Goal: Obtain resource: Obtain resource

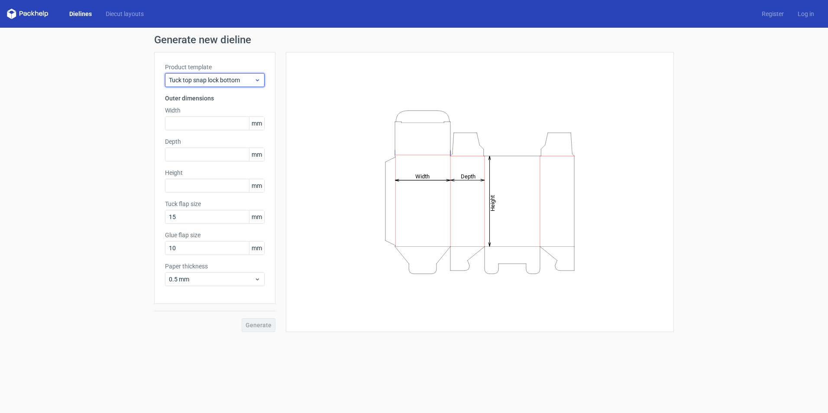
click at [257, 84] on div "Tuck top snap lock bottom" at bounding box center [215, 80] width 100 height 14
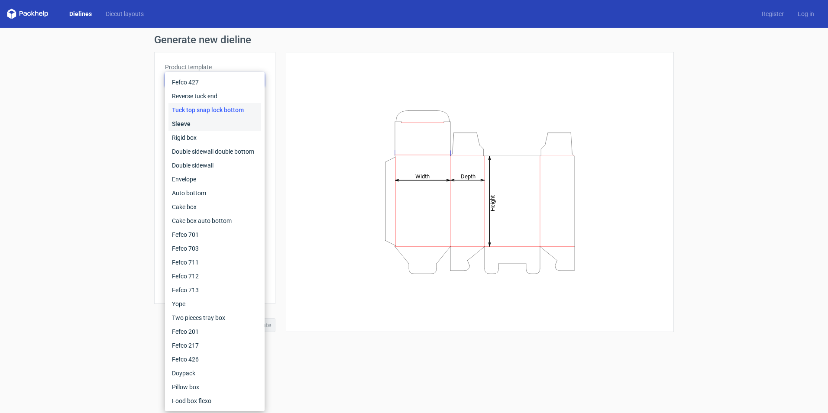
click at [205, 120] on div "Sleeve" at bounding box center [215, 124] width 93 height 14
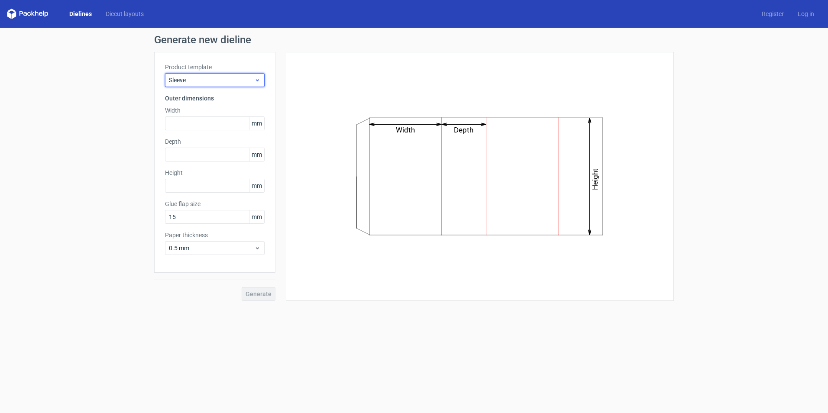
click at [250, 81] on span "Sleeve" at bounding box center [211, 80] width 85 height 9
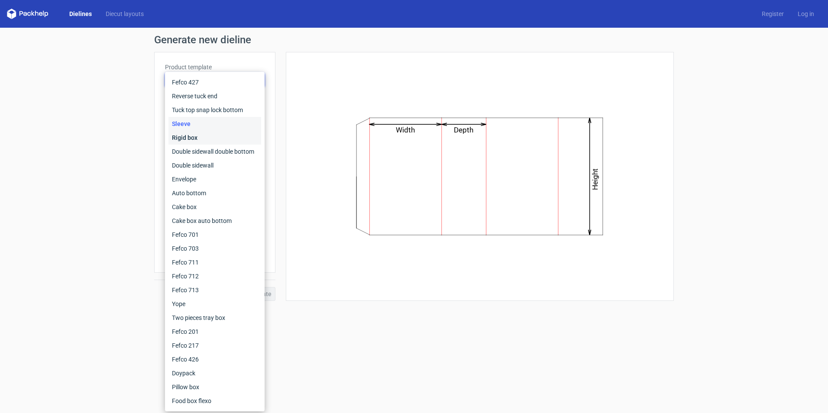
click at [218, 142] on div "Rigid box" at bounding box center [215, 138] width 93 height 14
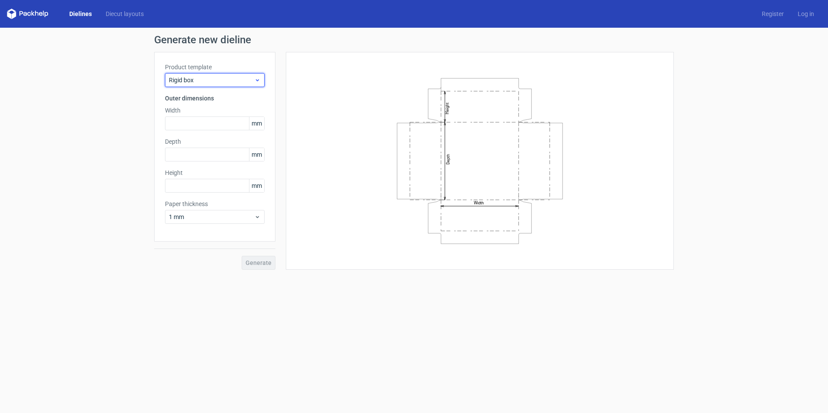
click at [245, 83] on span "Rigid box" at bounding box center [211, 80] width 85 height 9
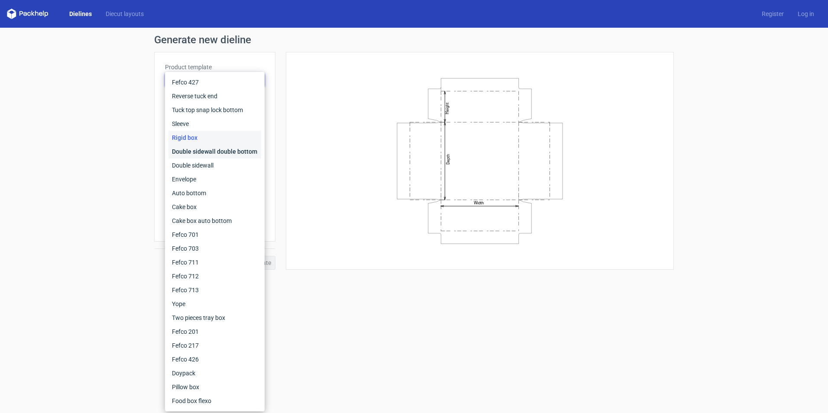
click at [224, 148] on div "Double sidewall double bottom" at bounding box center [215, 152] width 93 height 14
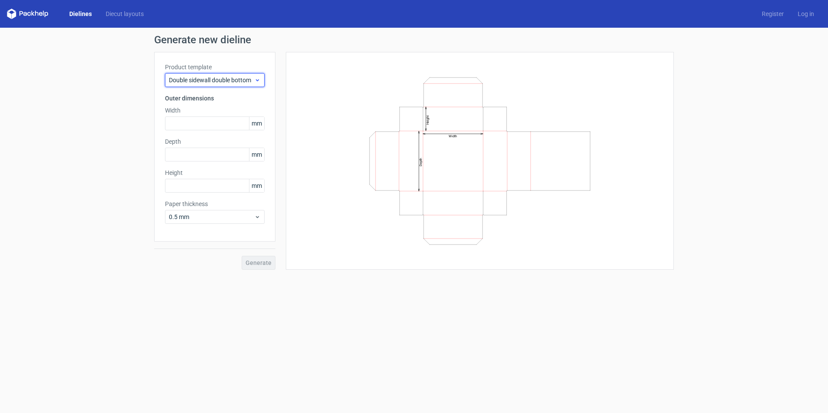
click at [232, 81] on span "Double sidewall double bottom" at bounding box center [211, 80] width 85 height 9
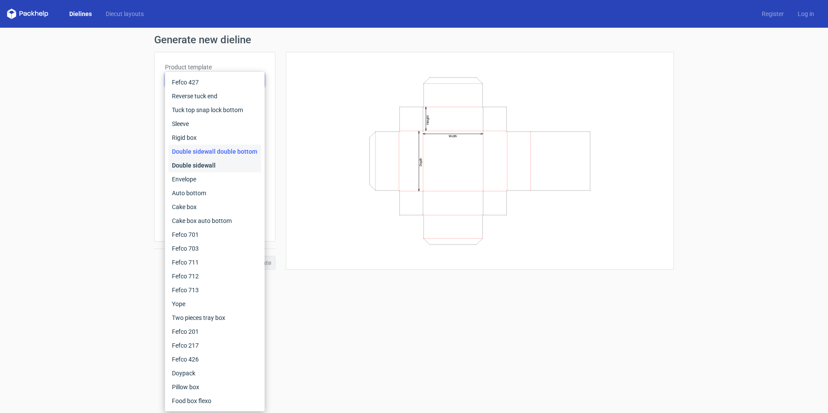
click at [207, 166] on div "Double sidewall" at bounding box center [215, 166] width 93 height 14
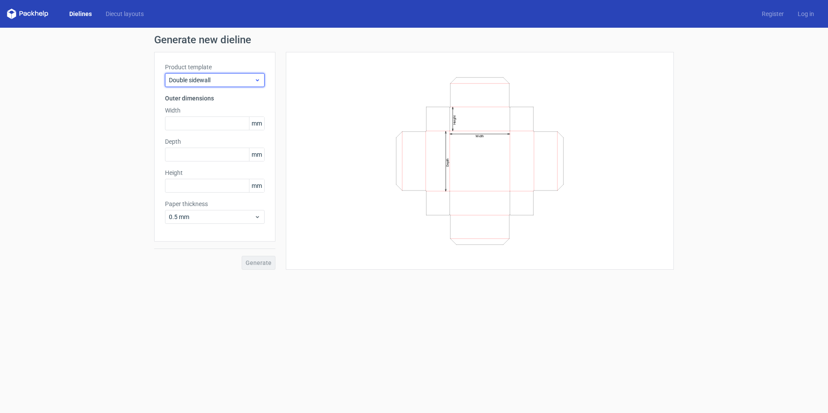
click at [232, 78] on span "Double sidewall" at bounding box center [211, 80] width 85 height 9
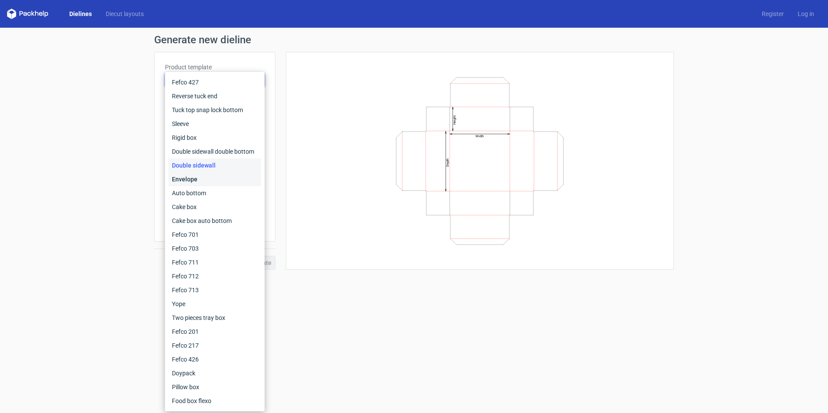
click at [203, 182] on div "Envelope" at bounding box center [215, 179] width 93 height 14
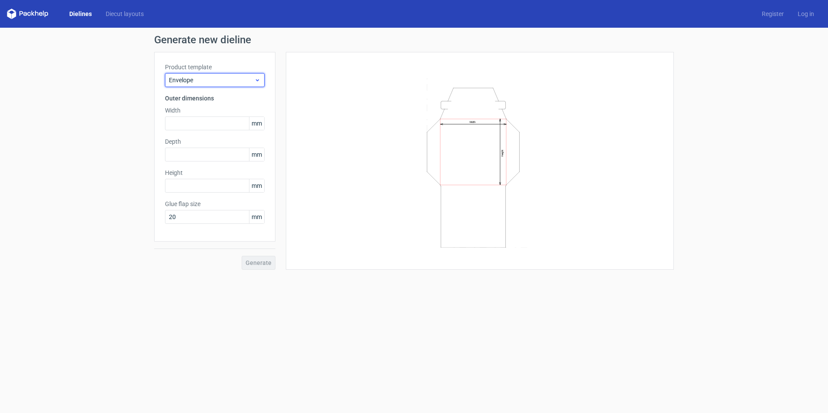
click at [228, 84] on span "Envelope" at bounding box center [211, 80] width 85 height 9
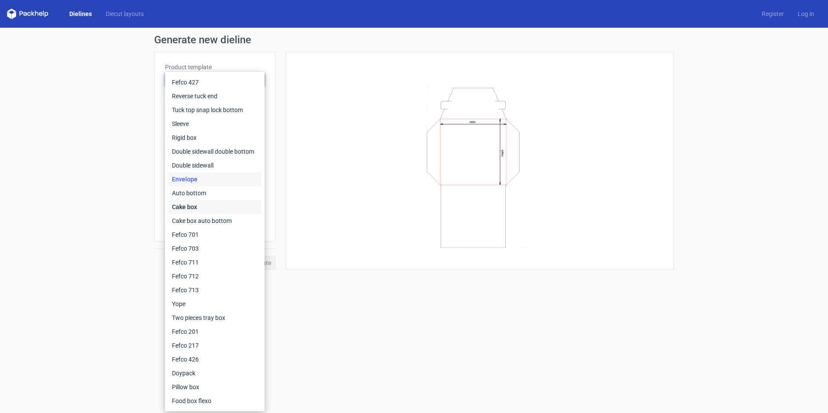
click at [192, 211] on div "Cake box" at bounding box center [215, 207] width 93 height 14
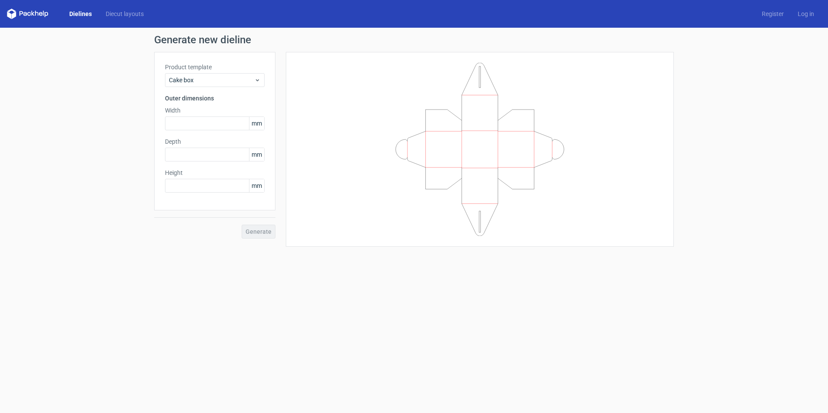
click at [238, 88] on div "Product template Cake box Outer dimensions Width mm Depth mm Height mm" at bounding box center [214, 131] width 121 height 159
click at [239, 84] on span "Cake box" at bounding box center [211, 80] width 85 height 9
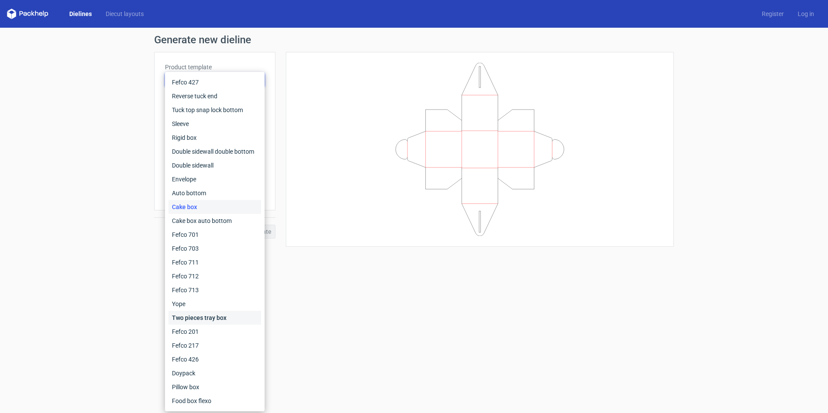
click at [194, 319] on div "Two pieces tray box" at bounding box center [215, 318] width 93 height 14
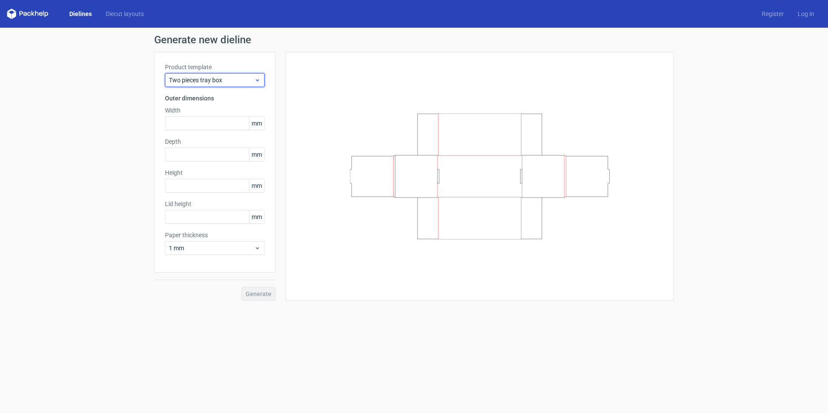
click at [257, 79] on icon at bounding box center [257, 80] width 6 height 7
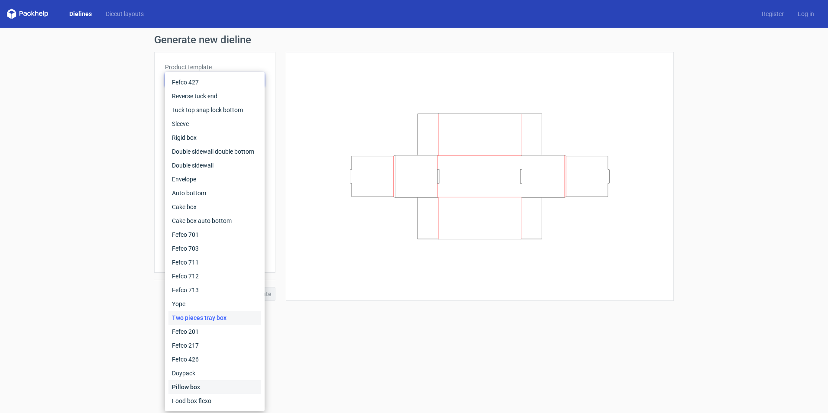
click at [211, 386] on div "Pillow box" at bounding box center [215, 387] width 93 height 14
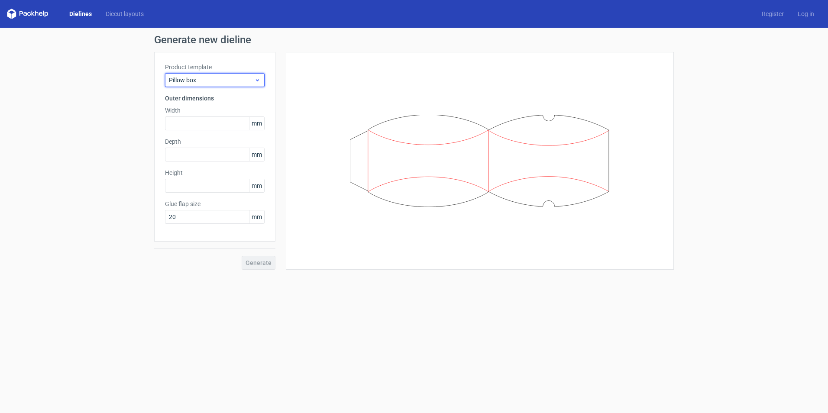
click at [238, 79] on span "Pillow box" at bounding box center [211, 80] width 85 height 9
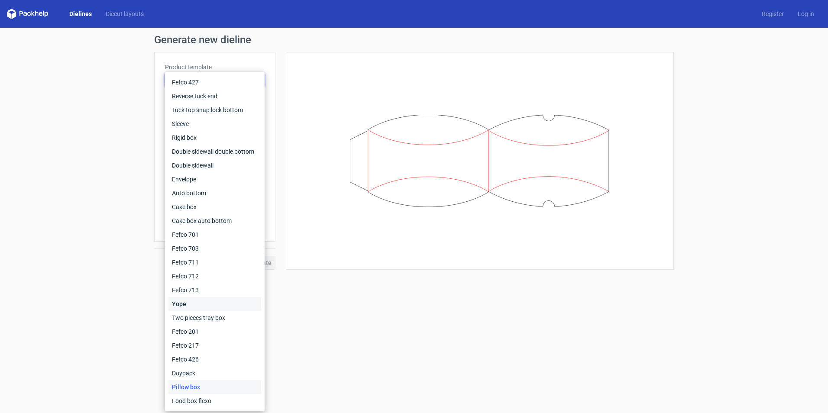
click at [201, 301] on div "Yope" at bounding box center [215, 304] width 93 height 14
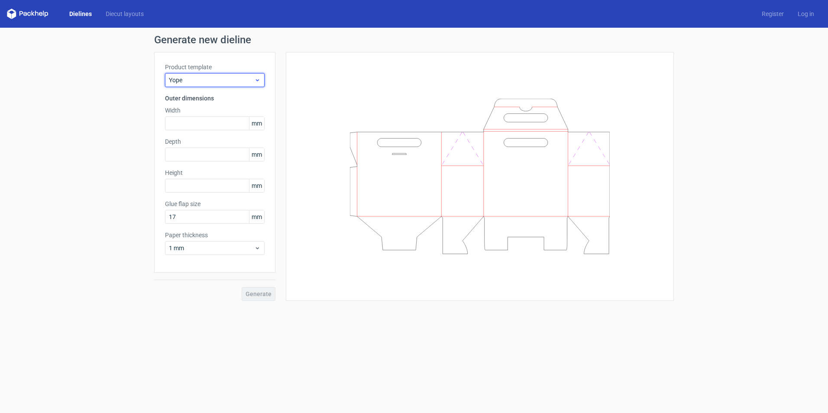
click at [238, 82] on span "Yope" at bounding box center [211, 80] width 85 height 9
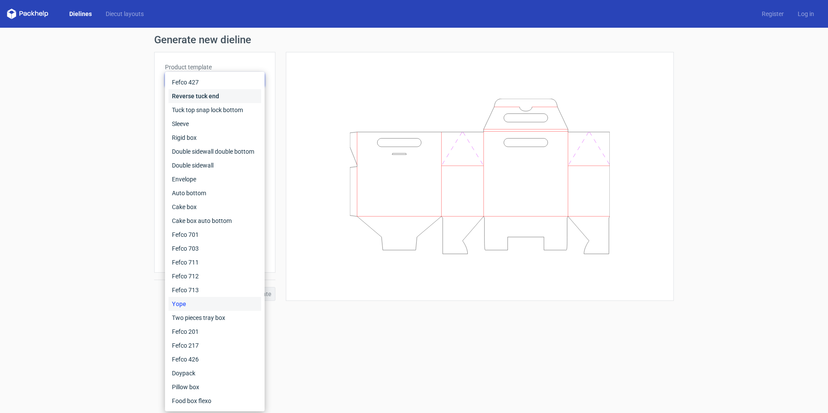
click at [211, 98] on div "Reverse tuck end" at bounding box center [215, 96] width 93 height 14
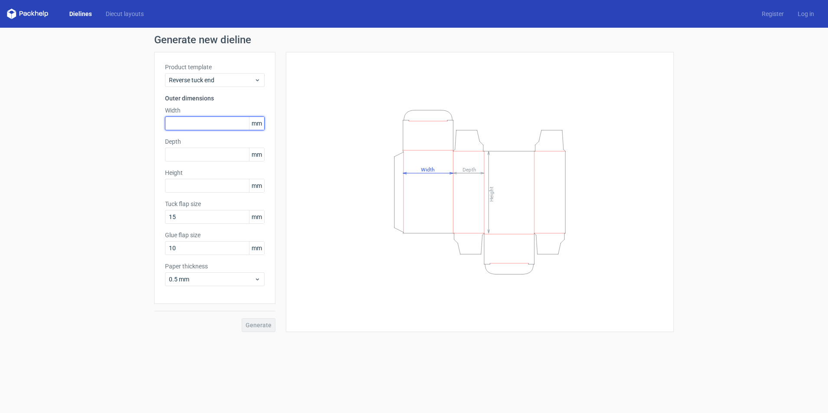
click at [198, 127] on input "text" at bounding box center [215, 124] width 100 height 14
type input "48"
click at [196, 154] on input "text" at bounding box center [215, 155] width 100 height 14
type input "39"
click at [193, 186] on input "text" at bounding box center [215, 186] width 100 height 14
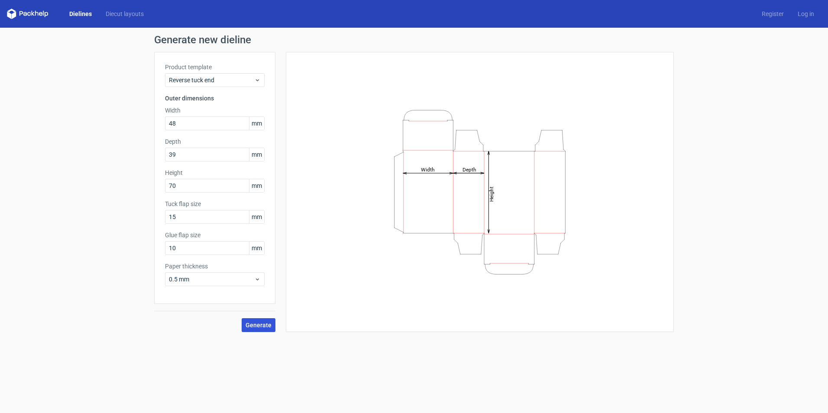
click at [264, 324] on span "Generate" at bounding box center [259, 325] width 26 height 6
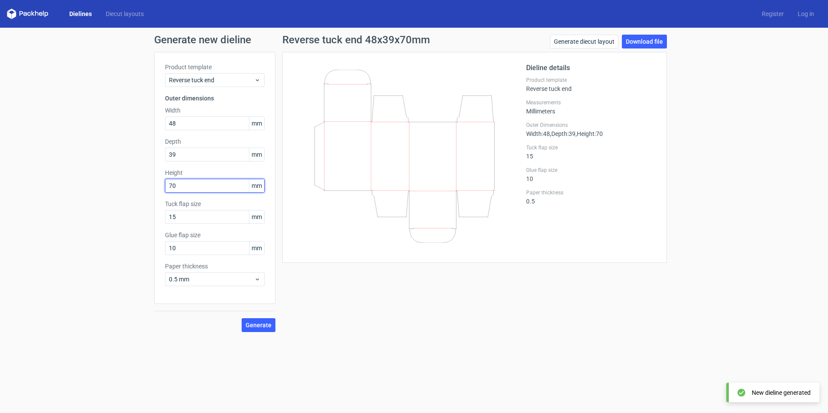
click at [184, 188] on input "70" at bounding box center [215, 186] width 100 height 14
type input "7"
type input "89"
click at [256, 325] on span "Generate" at bounding box center [259, 325] width 26 height 6
click at [636, 41] on link "Download file" at bounding box center [644, 42] width 45 height 14
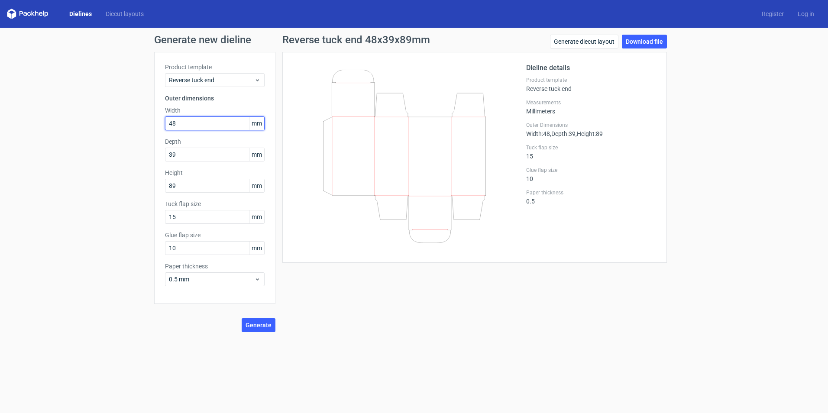
click at [192, 123] on input "48" at bounding box center [215, 124] width 100 height 14
type input "4"
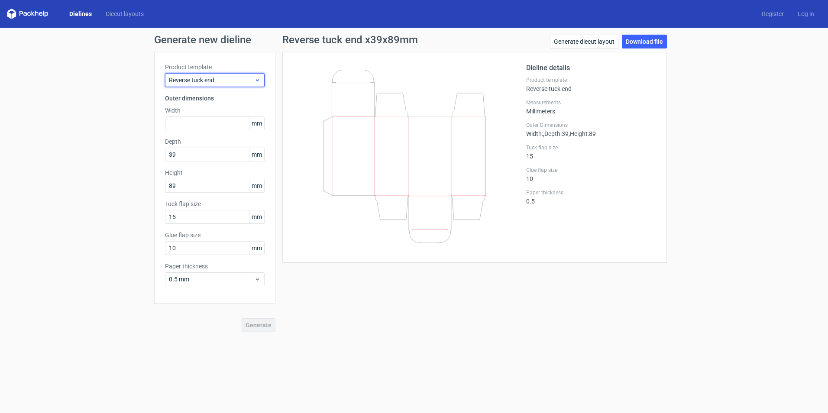
click at [214, 85] on div "Reverse tuck end" at bounding box center [215, 80] width 100 height 14
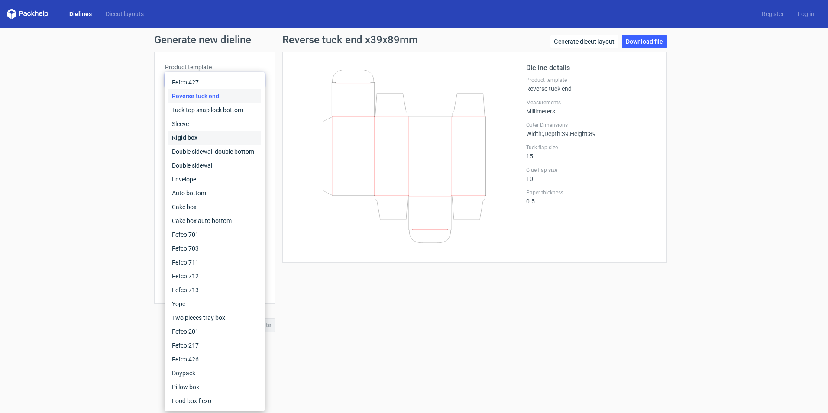
click at [191, 136] on div "Rigid box" at bounding box center [215, 138] width 93 height 14
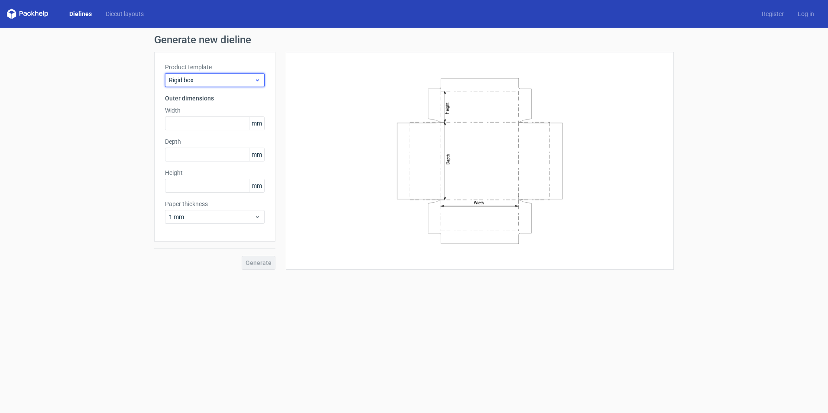
click at [204, 79] on span "Rigid box" at bounding box center [211, 80] width 85 height 9
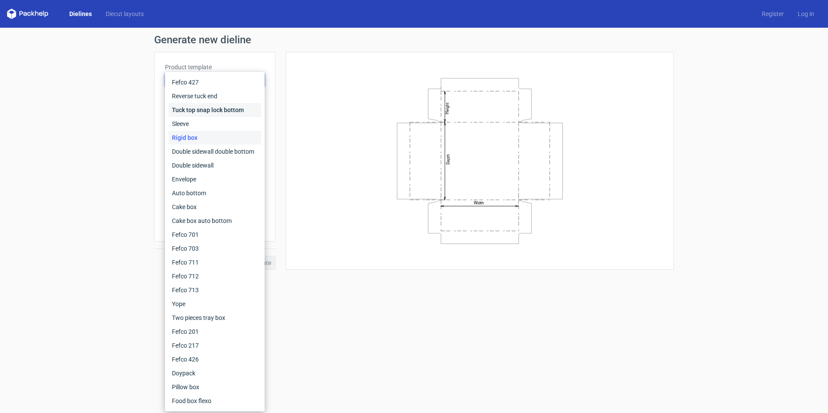
click at [195, 108] on div "Tuck top snap lock bottom" at bounding box center [215, 110] width 93 height 14
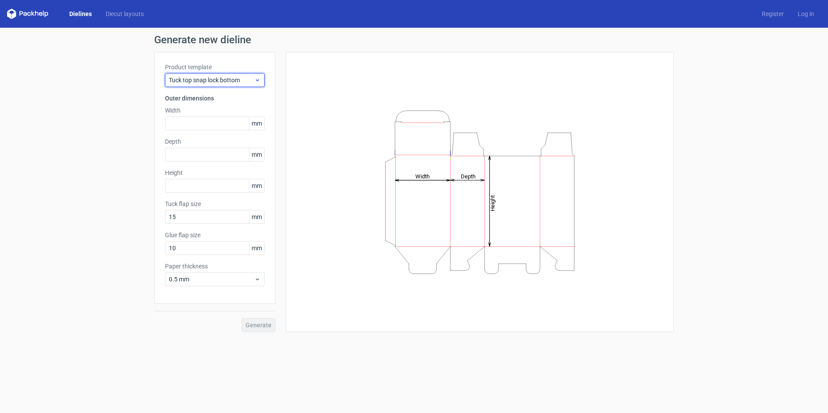
click at [208, 80] on span "Tuck top snap lock bottom" at bounding box center [211, 80] width 85 height 9
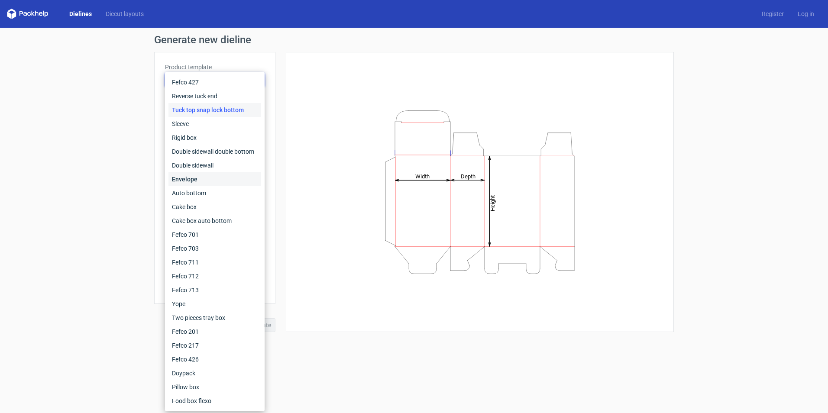
click at [188, 178] on div "Envelope" at bounding box center [215, 179] width 93 height 14
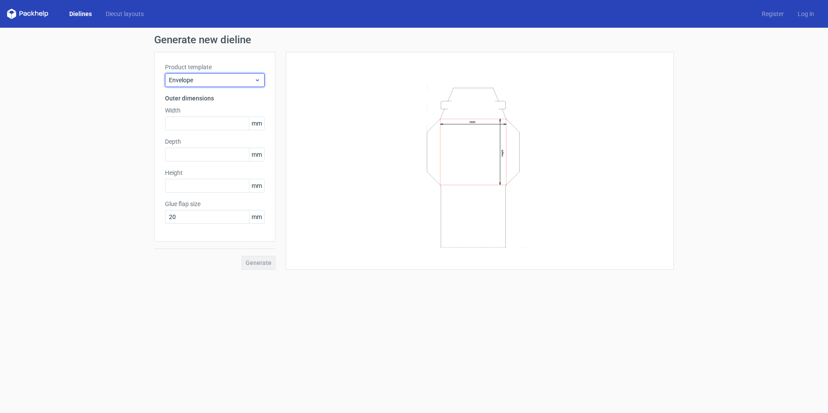
click at [199, 84] on span "Envelope" at bounding box center [211, 80] width 85 height 9
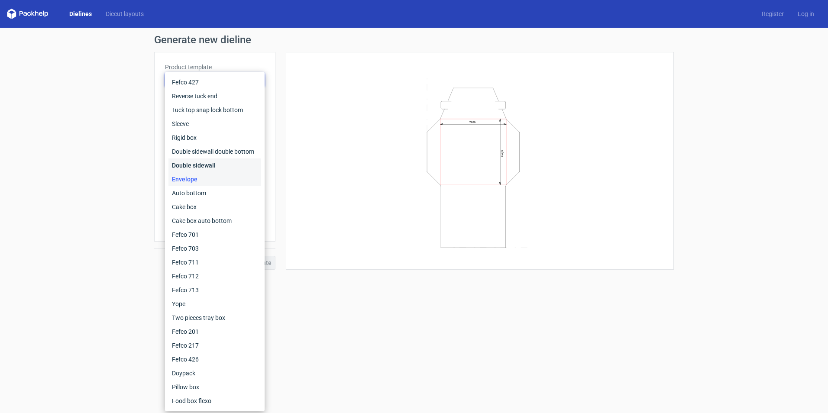
click at [199, 163] on div "Double sidewall" at bounding box center [215, 166] width 93 height 14
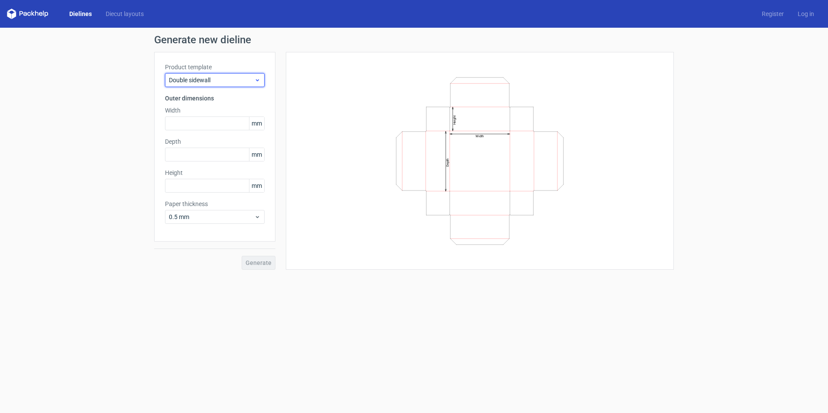
click at [195, 82] on span "Double sidewall" at bounding box center [211, 80] width 85 height 9
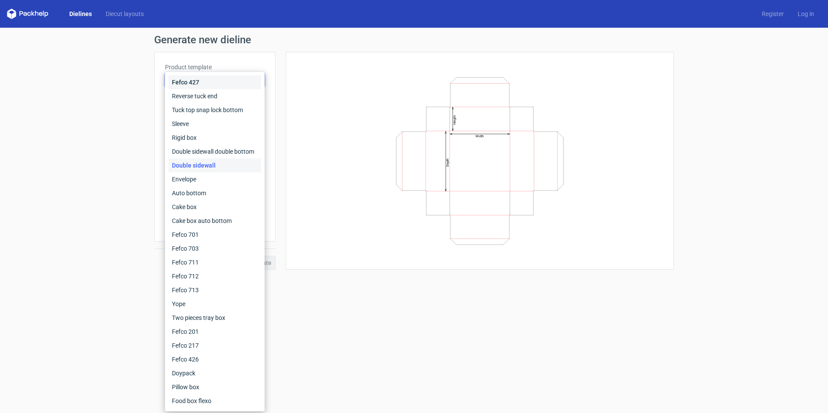
click at [188, 82] on div "Fefco 427" at bounding box center [215, 82] width 93 height 14
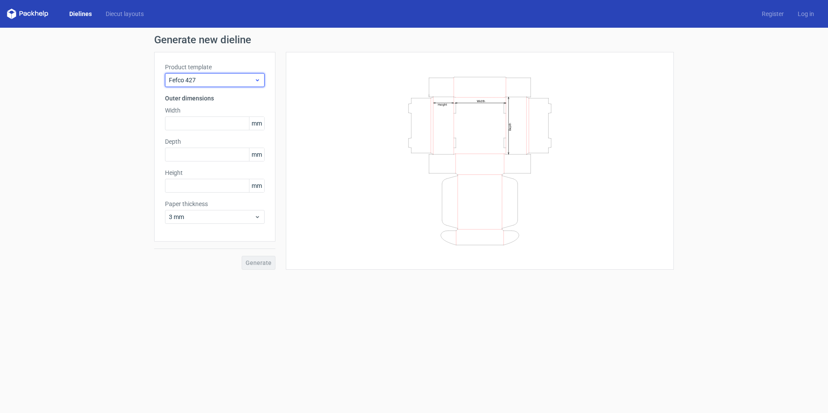
click at [200, 80] on span "Fefco 427" at bounding box center [211, 80] width 85 height 9
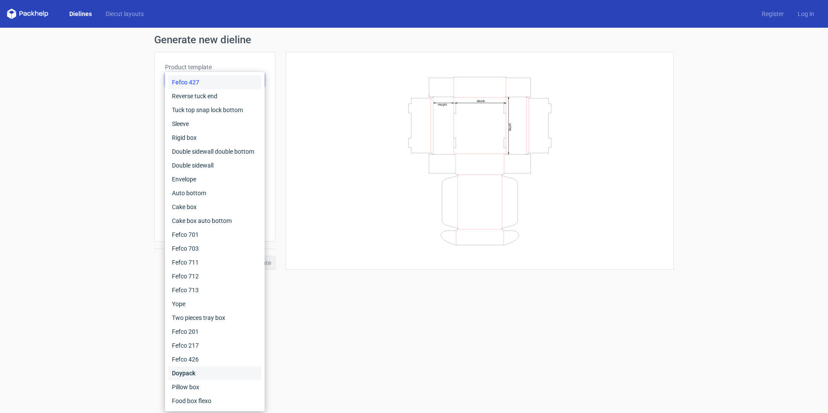
click at [198, 368] on div "Doypack" at bounding box center [215, 374] width 93 height 14
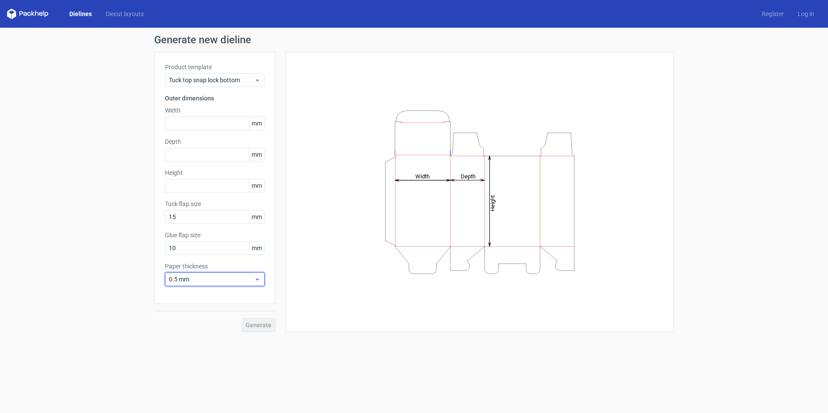
click at [240, 284] on div "0.5 mm" at bounding box center [215, 280] width 100 height 14
click at [191, 369] on div "4 mm" at bounding box center [215, 368] width 93 height 14
click at [195, 124] on input "text" at bounding box center [215, 124] width 100 height 14
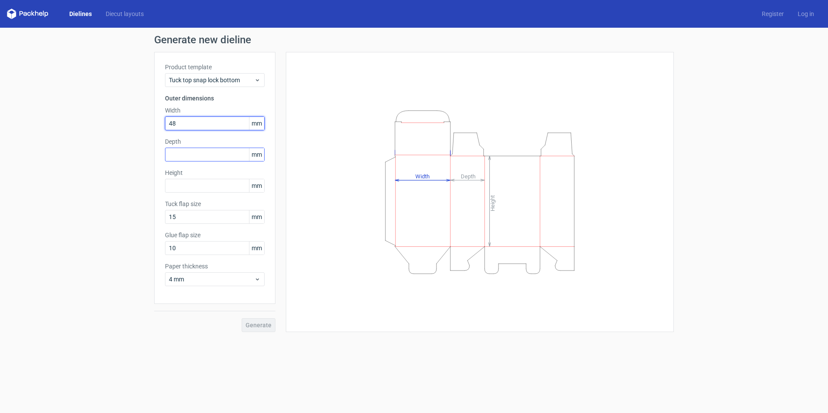
type input "48"
click at [194, 153] on input "text" at bounding box center [215, 155] width 100 height 14
type input "39"
click at [209, 184] on input "text" at bounding box center [215, 186] width 100 height 14
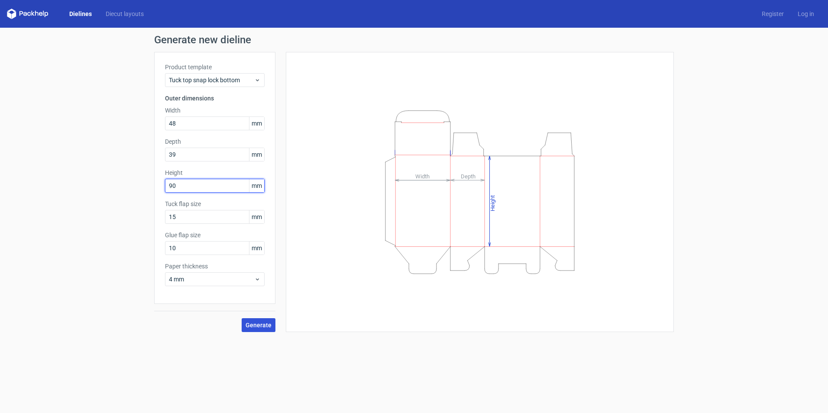
type input "90"
click at [260, 325] on span "Generate" at bounding box center [259, 325] width 26 height 6
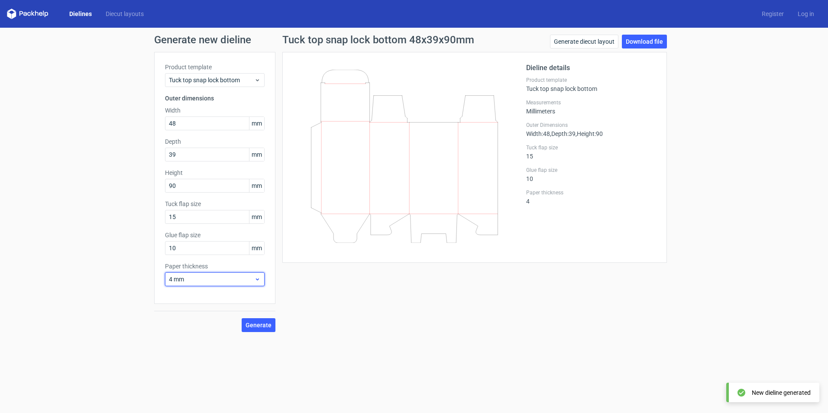
click at [211, 278] on span "4 mm" at bounding box center [211, 279] width 85 height 9
click at [191, 322] on div "1 mm" at bounding box center [215, 326] width 93 height 14
click at [263, 326] on span "Generate" at bounding box center [259, 325] width 26 height 6
click at [232, 273] on div "1 mm" at bounding box center [215, 280] width 100 height 14
click at [226, 248] on input "10" at bounding box center [215, 248] width 100 height 14
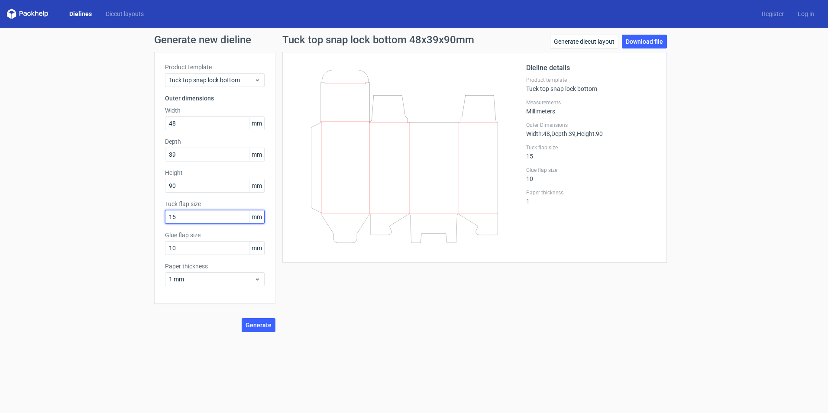
click at [195, 216] on input "15" at bounding box center [215, 217] width 100 height 14
type input "1"
click at [258, 325] on span "Generate" at bounding box center [259, 325] width 26 height 6
click at [258, 325] on circle at bounding box center [259, 325] width 13 height 13
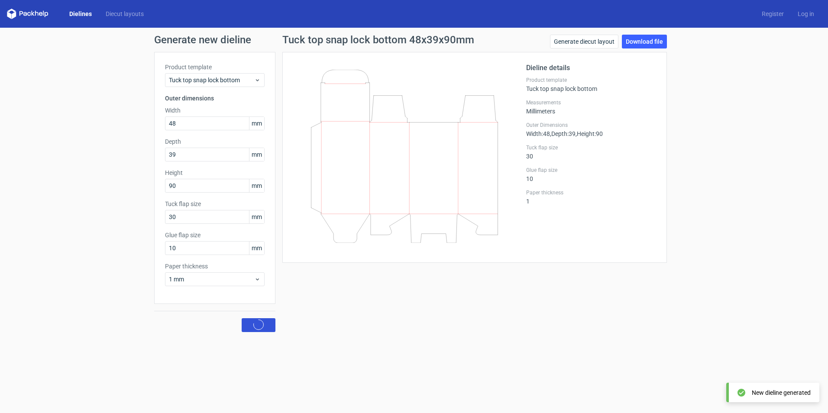
click at [258, 325] on circle at bounding box center [259, 325] width 12 height 12
click at [258, 325] on circle at bounding box center [258, 324] width 13 height 13
click at [181, 215] on input "30" at bounding box center [215, 217] width 100 height 14
type input "3"
type input "31"
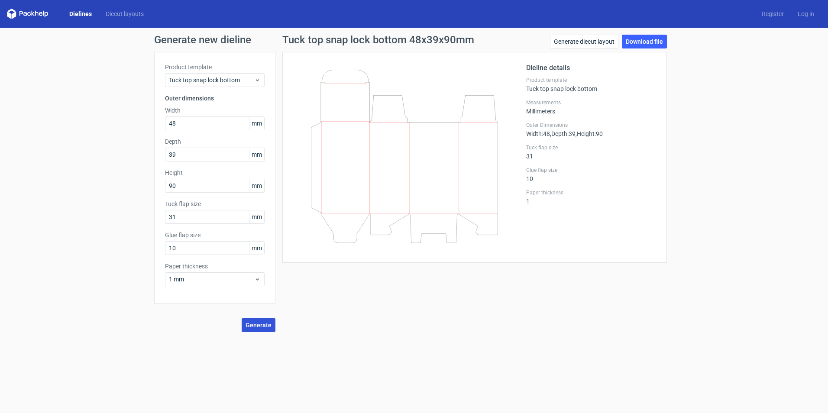
click at [264, 325] on span "Generate" at bounding box center [259, 325] width 26 height 6
click at [230, 283] on span "1 mm" at bounding box center [211, 279] width 85 height 9
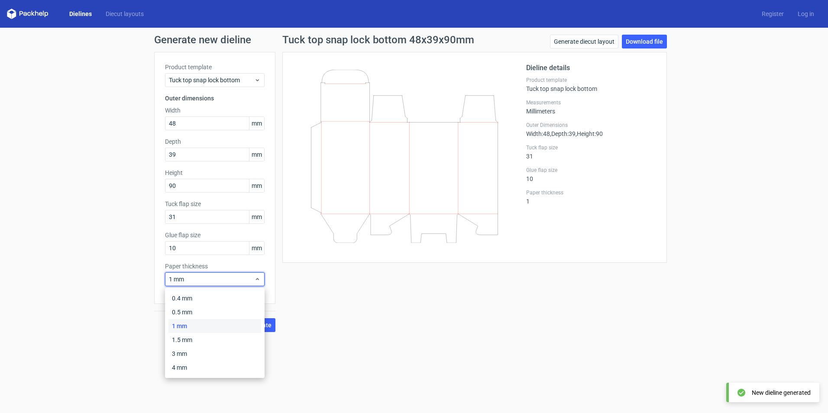
click at [197, 326] on div "1 mm" at bounding box center [215, 326] width 93 height 14
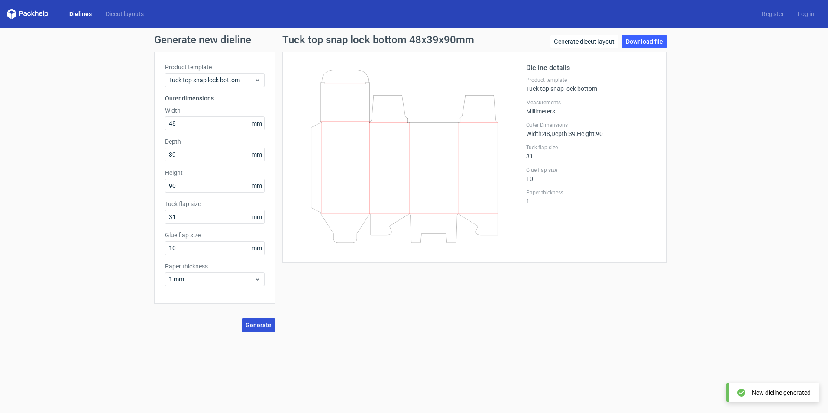
click at [264, 325] on span "Generate" at bounding box center [259, 325] width 26 height 6
click at [224, 83] on span "Tuck top snap lock bottom" at bounding box center [211, 80] width 85 height 9
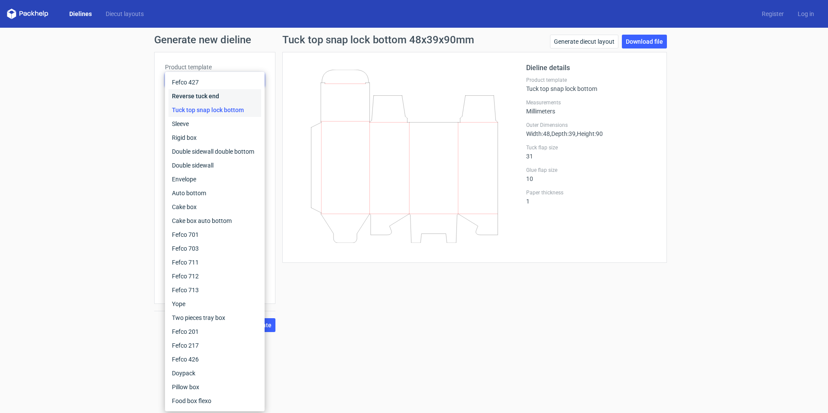
click at [195, 101] on div "Reverse tuck end" at bounding box center [215, 96] width 93 height 14
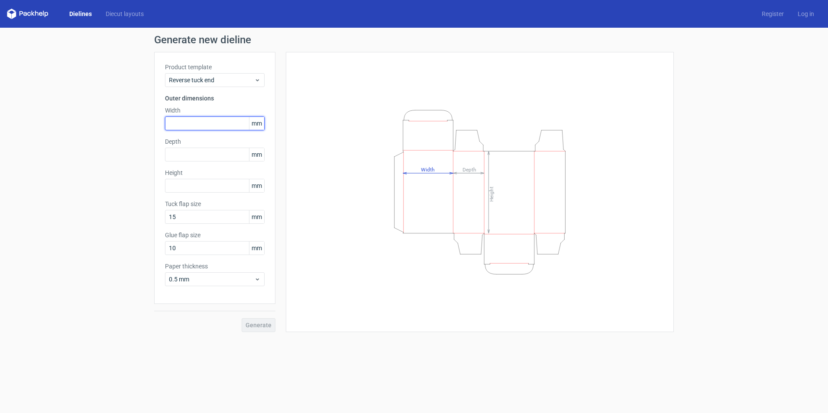
click at [178, 125] on input "text" at bounding box center [215, 124] width 100 height 14
type input "49"
click at [184, 154] on input "text" at bounding box center [215, 155] width 100 height 14
type input "39"
click at [220, 188] on input "text" at bounding box center [215, 186] width 100 height 14
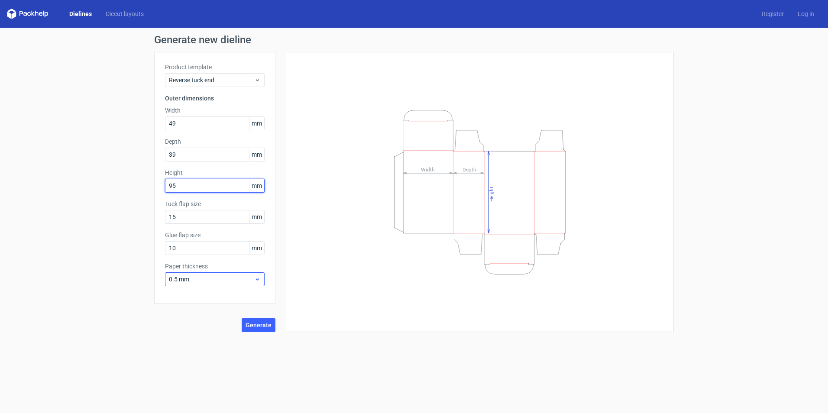
type input "95"
click at [245, 283] on span "0.5 mm" at bounding box center [211, 279] width 85 height 9
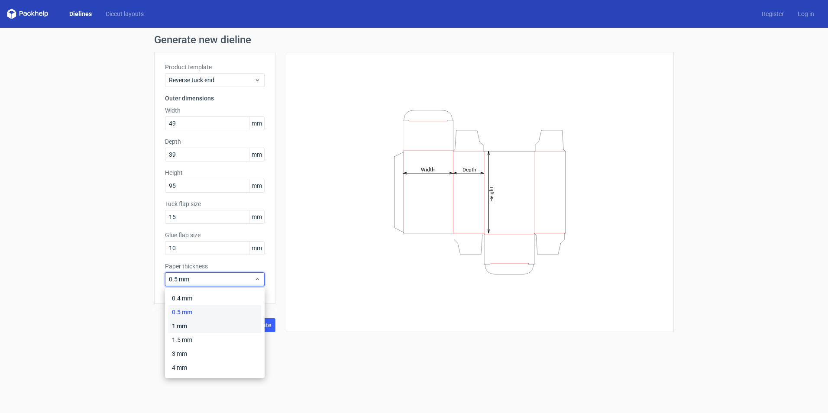
click at [208, 324] on div "1 mm" at bounding box center [215, 326] width 93 height 14
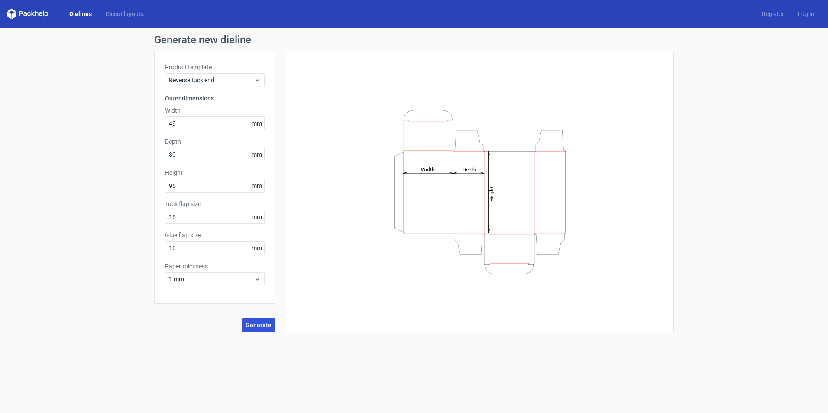
click at [262, 322] on span "Generate" at bounding box center [259, 325] width 26 height 6
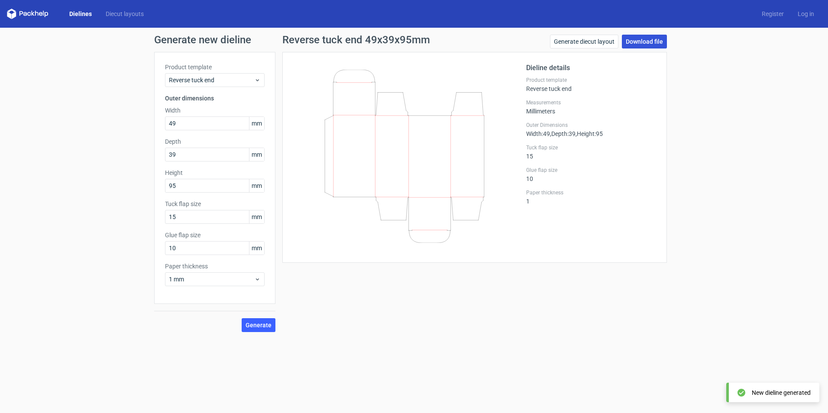
click at [644, 42] on link "Download file" at bounding box center [644, 42] width 45 height 14
click at [210, 125] on input "49" at bounding box center [215, 124] width 100 height 14
type input "4"
type input "55"
click at [188, 158] on input "39" at bounding box center [215, 155] width 100 height 14
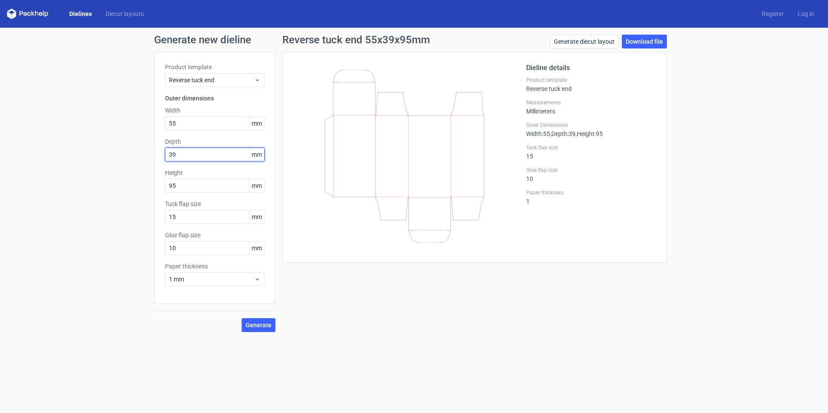
type input "3"
type input "49"
click at [201, 184] on input "95" at bounding box center [215, 186] width 100 height 14
type input "9"
type input "101"
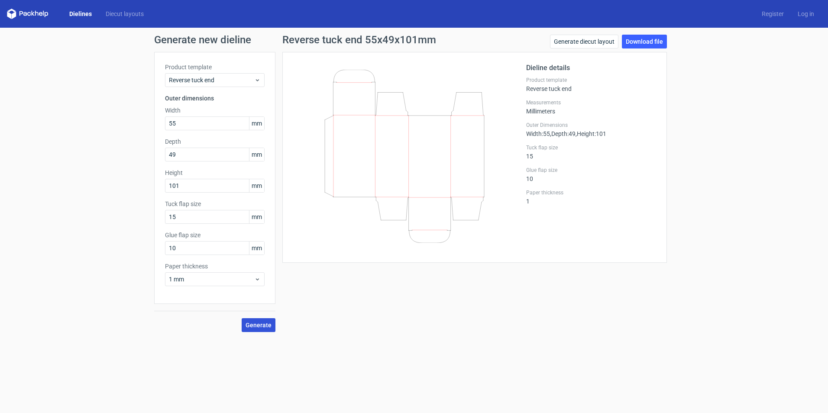
click at [258, 319] on button "Generate" at bounding box center [259, 325] width 34 height 14
click at [654, 45] on link "Download file" at bounding box center [644, 42] width 45 height 14
